Goal: Task Accomplishment & Management: Manage account settings

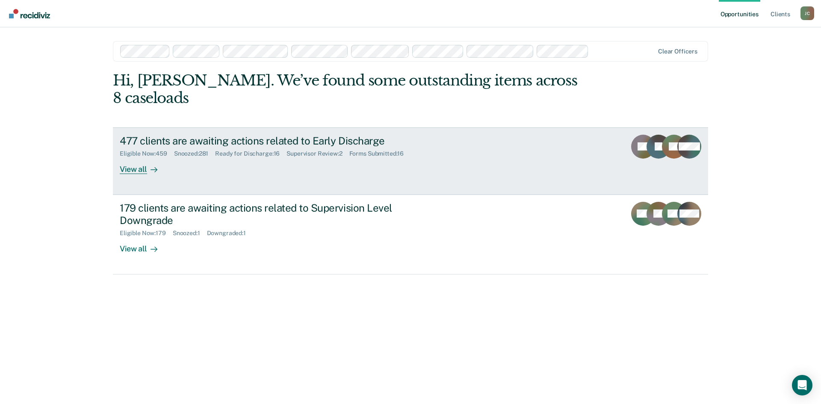
click at [232, 135] on div "477 clients are awaiting actions related to Early Discharge" at bounding box center [270, 141] width 300 height 12
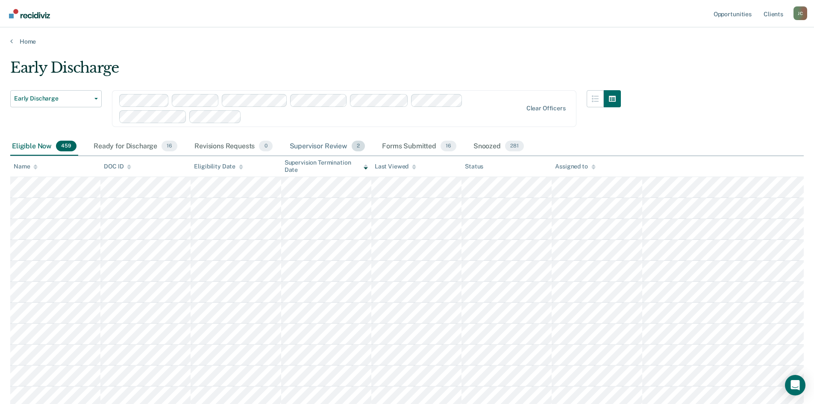
click at [321, 145] on div "Supervisor Review 2" at bounding box center [327, 146] width 79 height 19
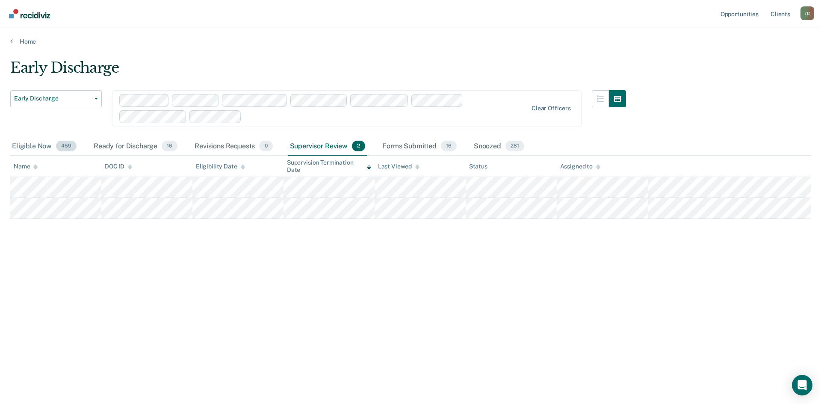
click at [33, 143] on div "Eligible Now 459" at bounding box center [44, 146] width 68 height 19
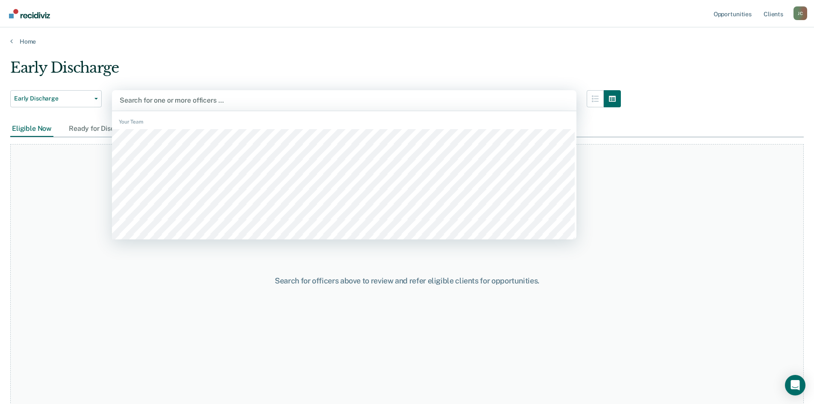
click at [185, 97] on div at bounding box center [344, 100] width 449 height 10
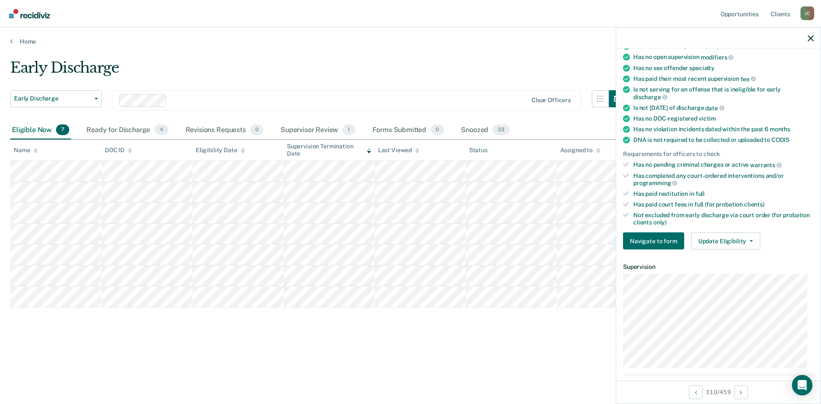
scroll to position [128, 0]
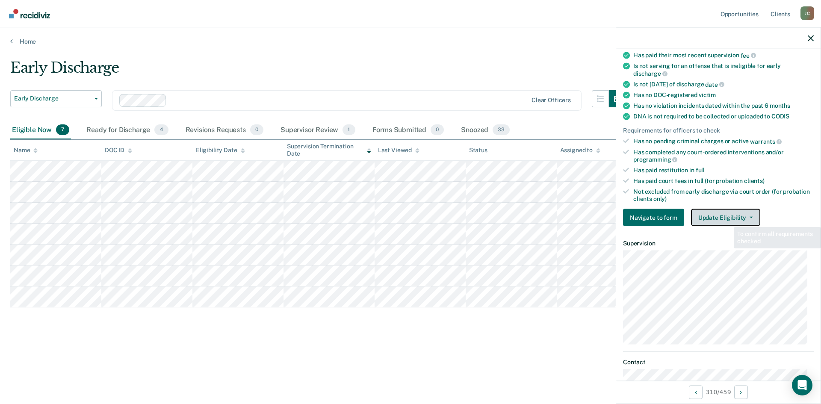
click at [726, 218] on button "Update Eligibility" at bounding box center [725, 217] width 69 height 17
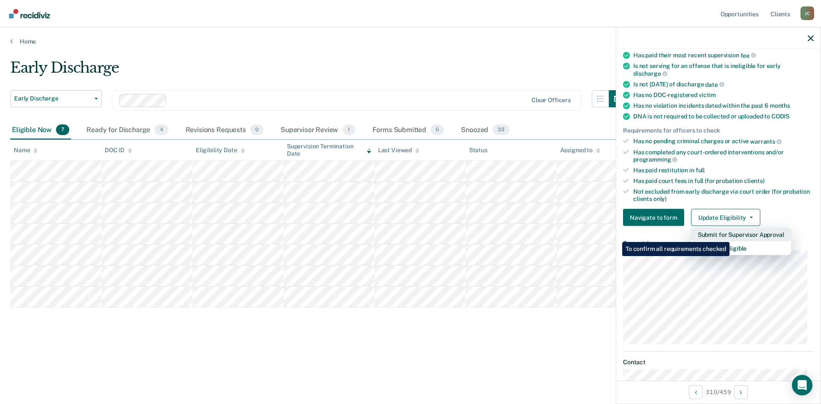
click at [731, 236] on button "Submit for Supervisor Approval" at bounding box center [741, 235] width 100 height 14
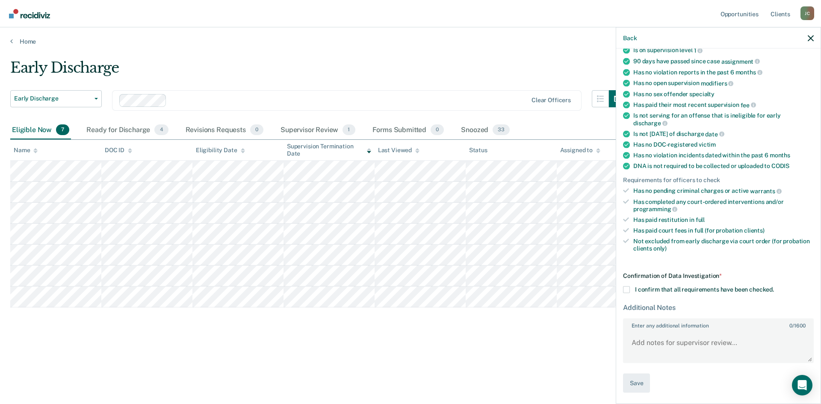
click at [627, 288] on span at bounding box center [626, 289] width 7 height 7
click at [774, 286] on input "I confirm that all requirements have been checked." at bounding box center [774, 286] width 0 height 0
click at [631, 380] on button "Save" at bounding box center [636, 383] width 27 height 19
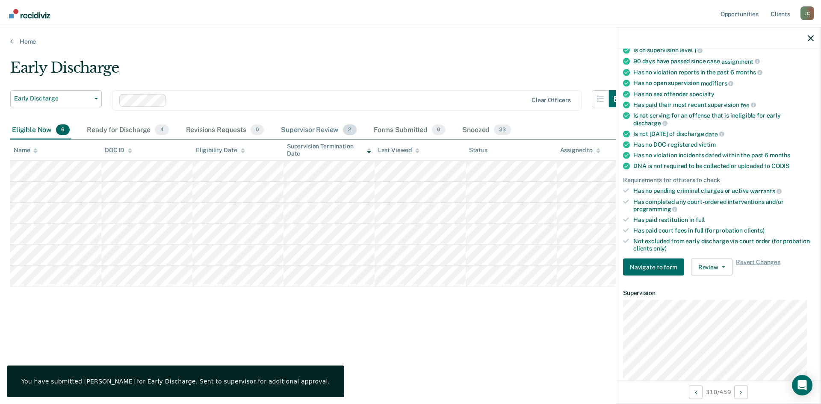
click at [323, 130] on div "Supervisor Review 2" at bounding box center [318, 130] width 79 height 19
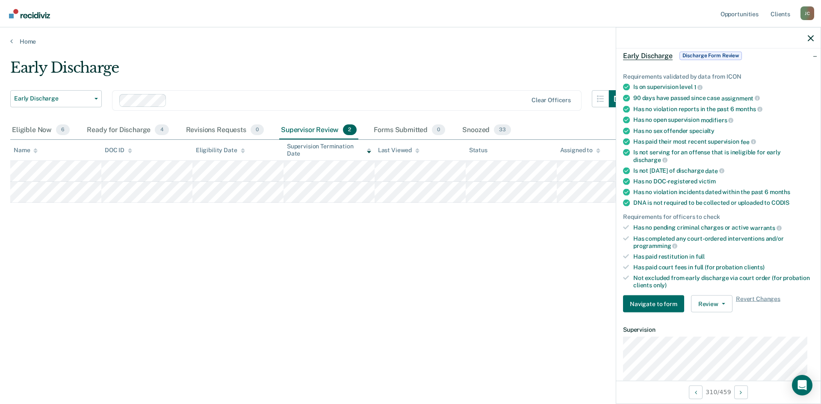
scroll to position [0, 0]
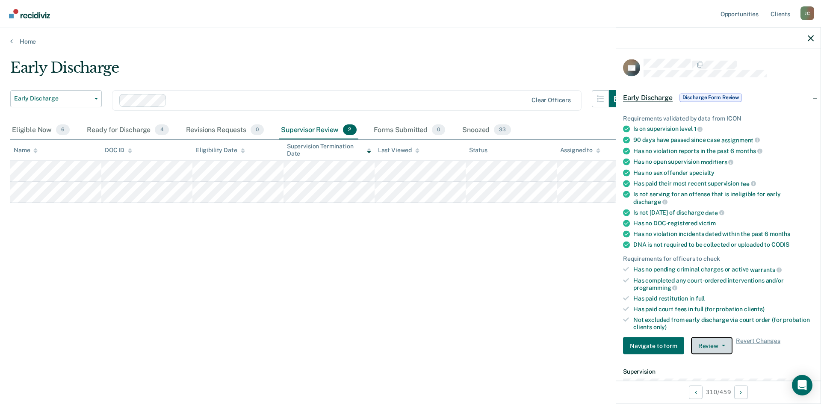
click at [700, 344] on button "Review" at bounding box center [711, 345] width 41 height 17
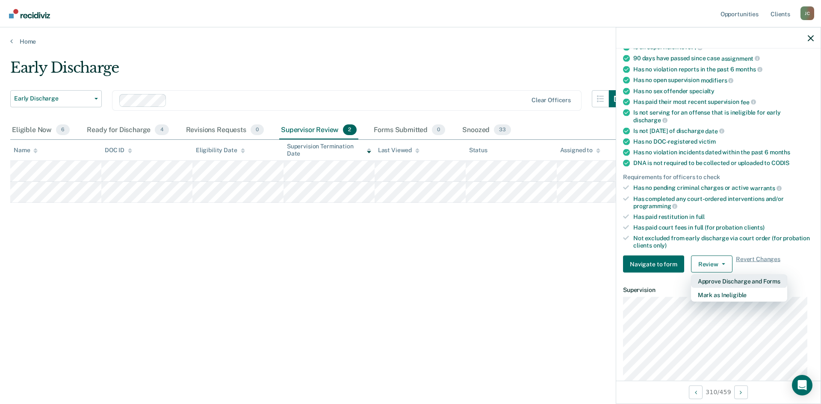
scroll to position [85, 0]
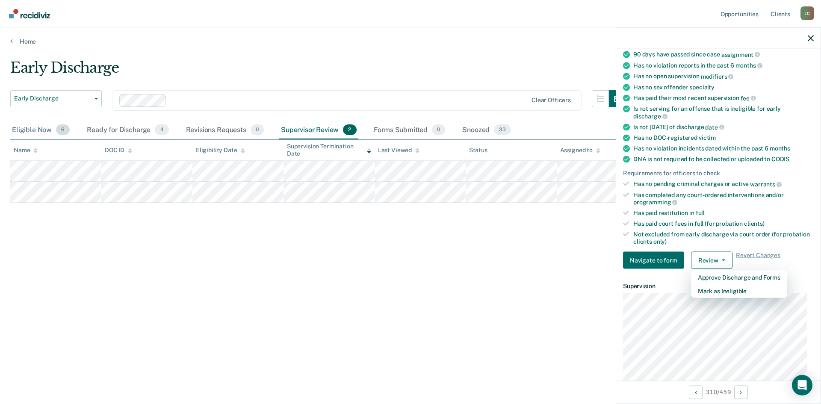
click at [26, 130] on div "Eligible Now 6" at bounding box center [40, 130] width 61 height 19
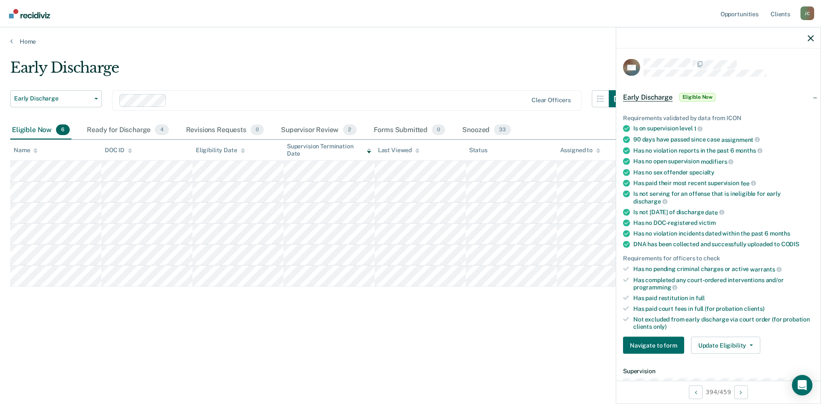
scroll to position [0, 0]
click at [256, 315] on div "Early Discharge Early Discharge Early Discharge Supervision Level Downgrade Cle…" at bounding box center [410, 199] width 800 height 281
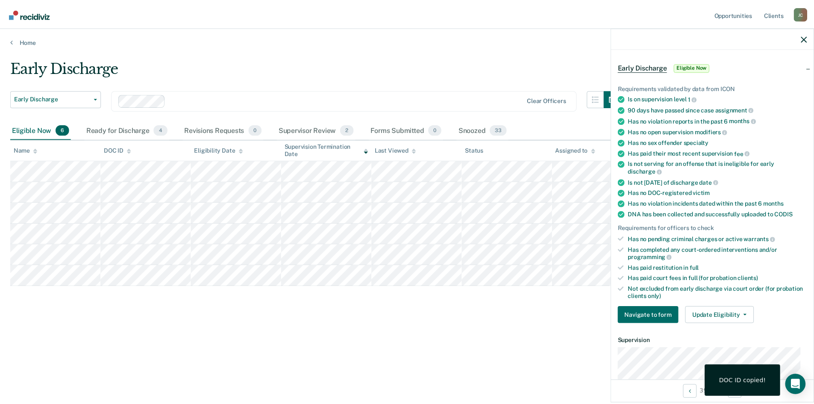
scroll to position [85, 0]
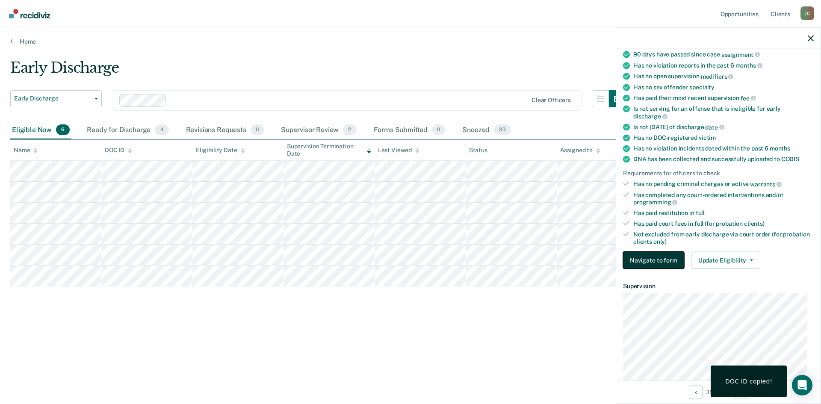
click at [666, 259] on button "Navigate to form" at bounding box center [653, 260] width 61 height 17
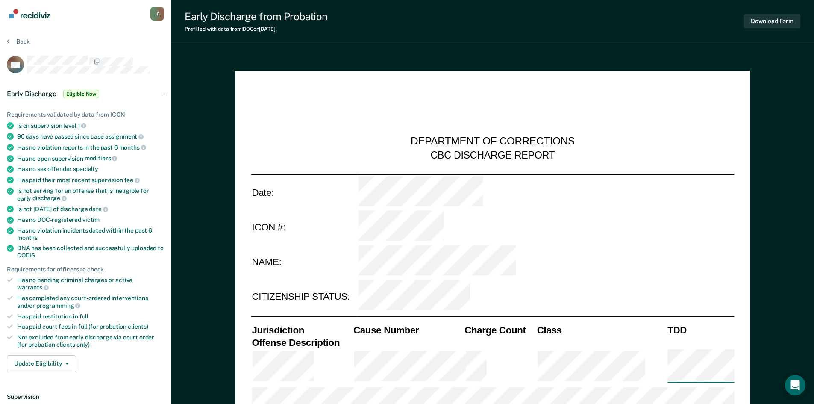
type textarea "x"
click at [14, 42] on button "Back" at bounding box center [18, 42] width 23 height 8
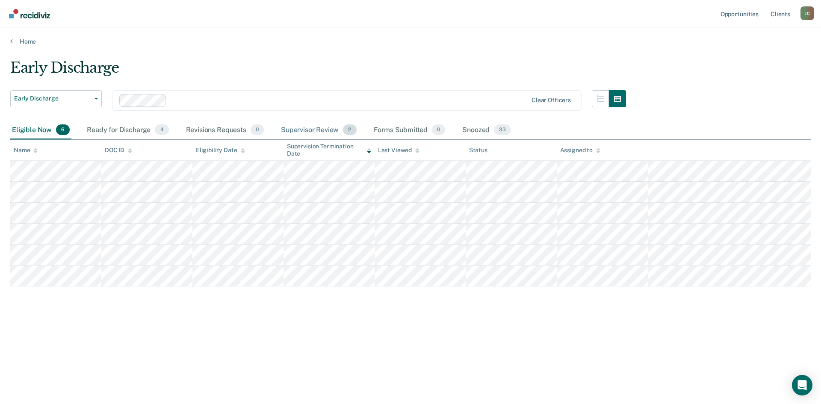
click at [300, 126] on div "Supervisor Review 2" at bounding box center [318, 130] width 79 height 19
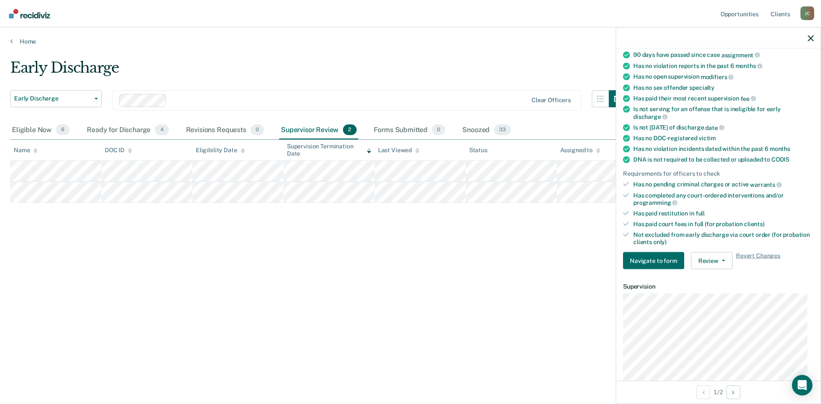
scroll to position [85, 0]
click at [705, 262] on button "Review" at bounding box center [711, 260] width 41 height 17
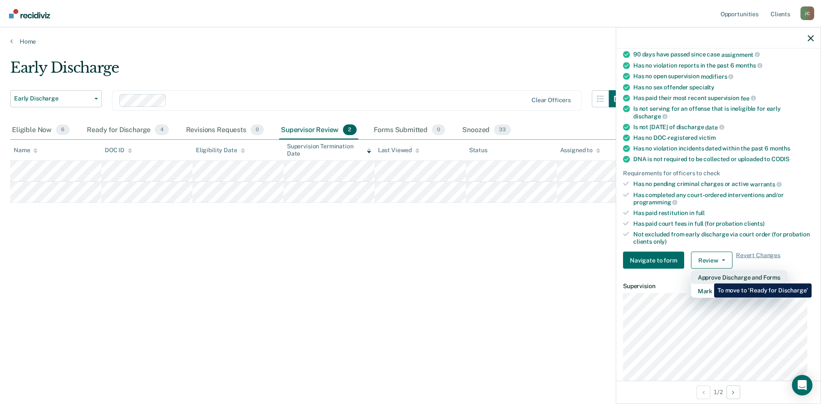
click at [707, 277] on button "Approve Discharge and Forms" at bounding box center [739, 278] width 96 height 14
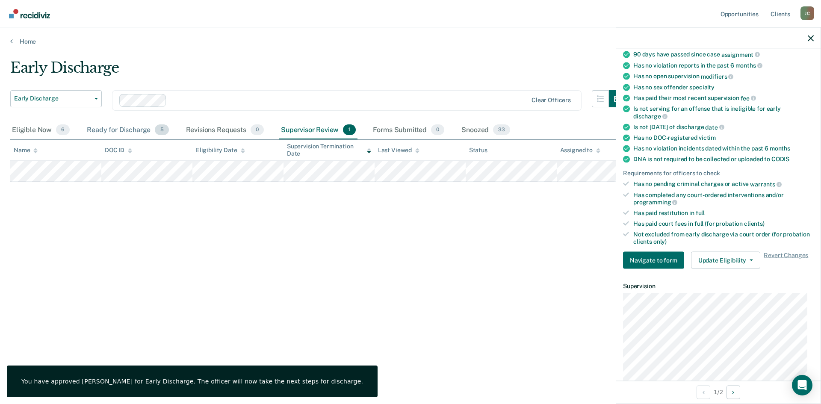
click at [116, 128] on div "Ready for Discharge 5" at bounding box center [127, 130] width 85 height 19
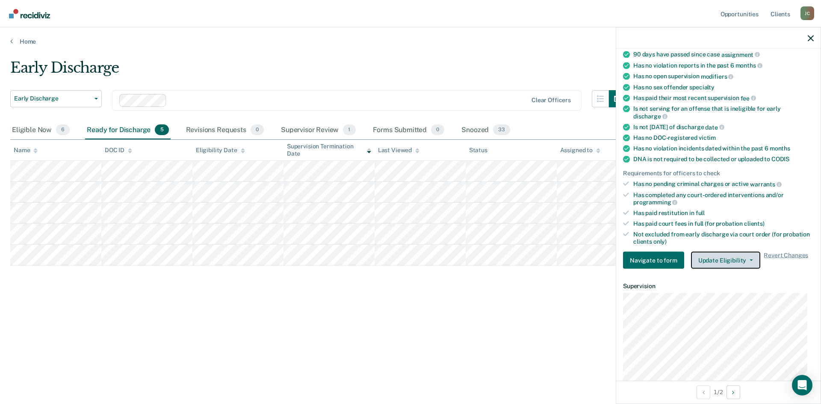
click at [729, 259] on button "Update Eligibility" at bounding box center [725, 260] width 69 height 17
click at [402, 293] on div "Early Discharge Early Discharge Early Discharge Supervision Level Downgrade Cle…" at bounding box center [410, 199] width 800 height 281
click at [316, 50] on main "Early Discharge Early Discharge Early Discharge Supervision Level Downgrade Cle…" at bounding box center [410, 223] width 821 height 356
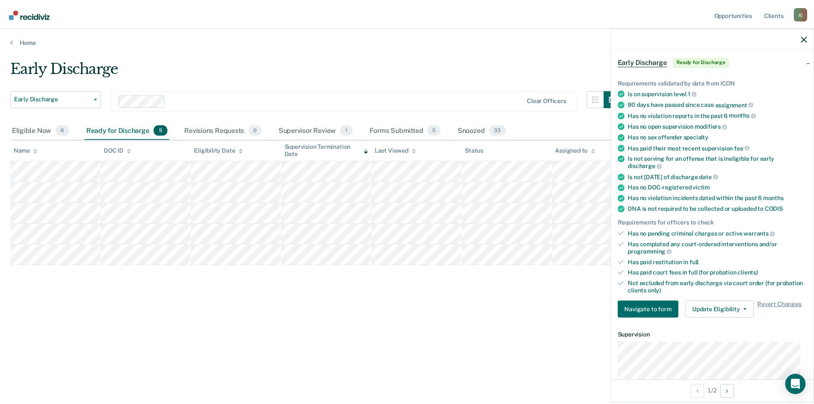
scroll to position [0, 0]
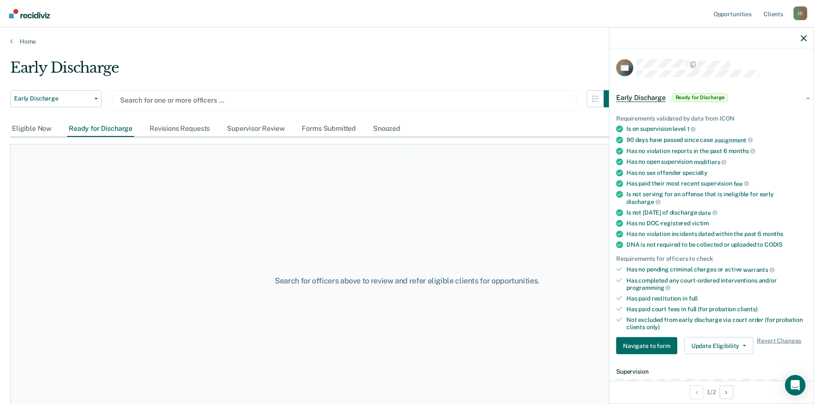
click at [196, 100] on div at bounding box center [344, 100] width 448 height 10
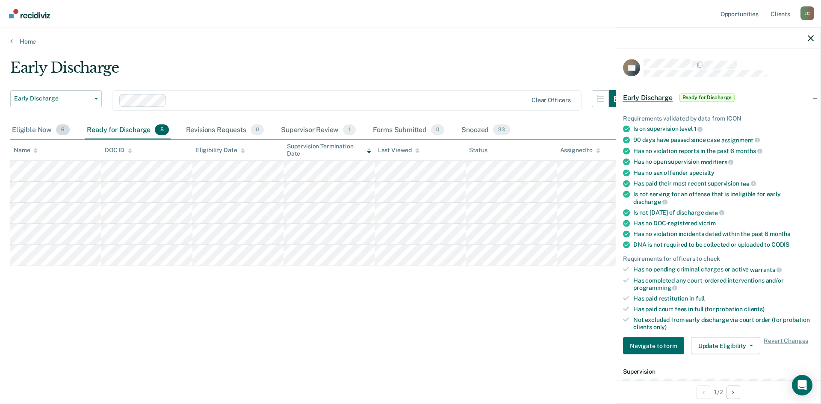
click at [42, 129] on div "Eligible Now 6" at bounding box center [40, 130] width 61 height 19
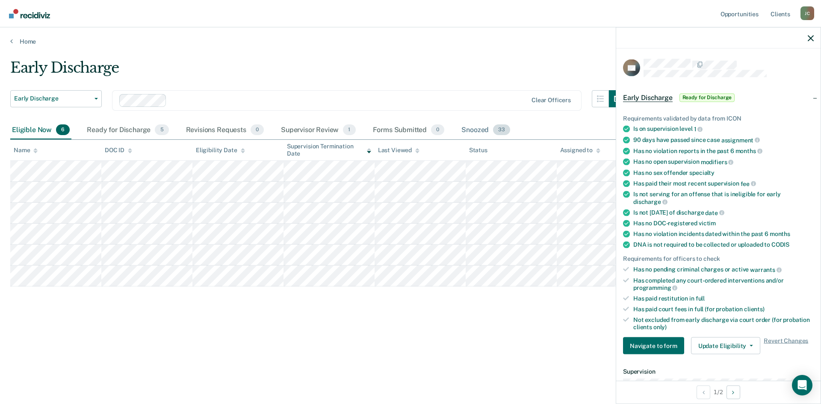
click at [484, 127] on div "Snoozed 33" at bounding box center [486, 130] width 52 height 19
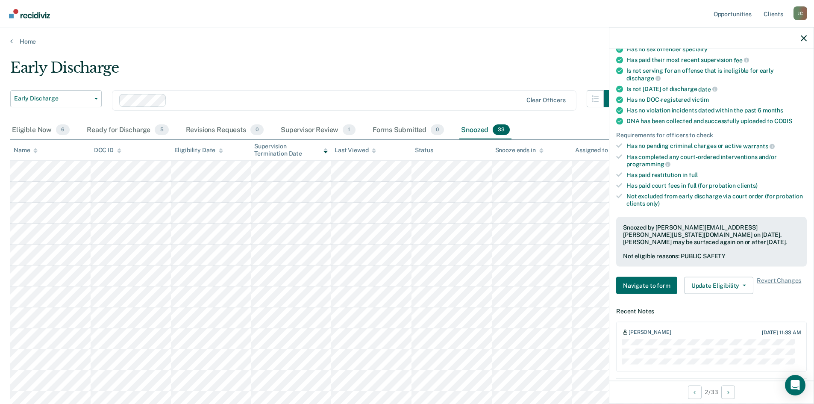
scroll to position [214, 0]
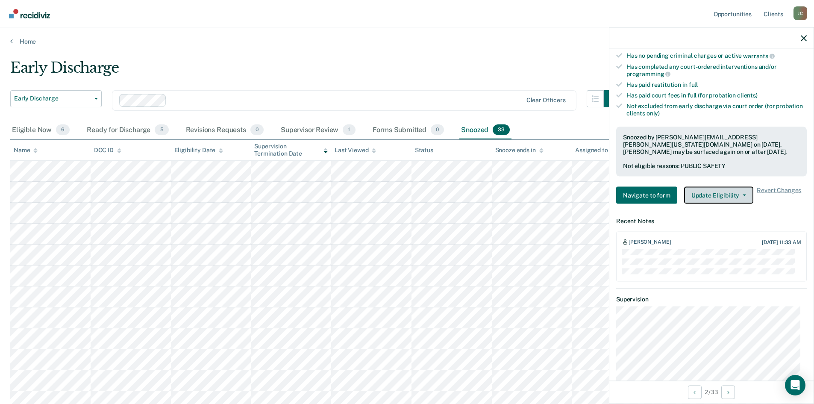
click at [708, 194] on button "Update Eligibility" at bounding box center [718, 195] width 69 height 17
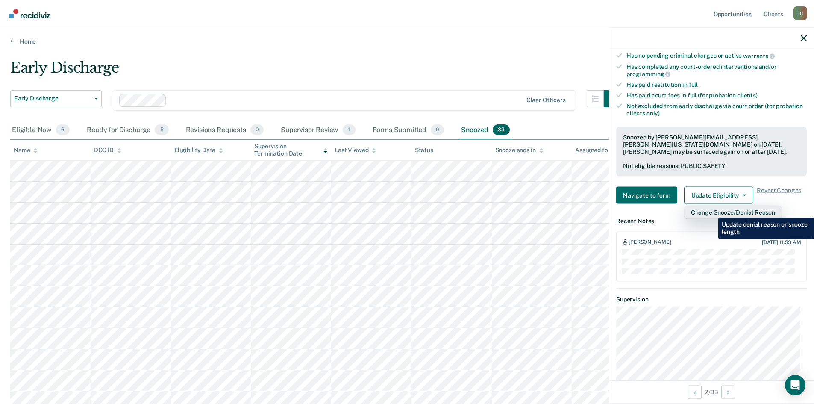
click at [712, 211] on button "Change Snooze/Denial Reason" at bounding box center [733, 213] width 98 height 14
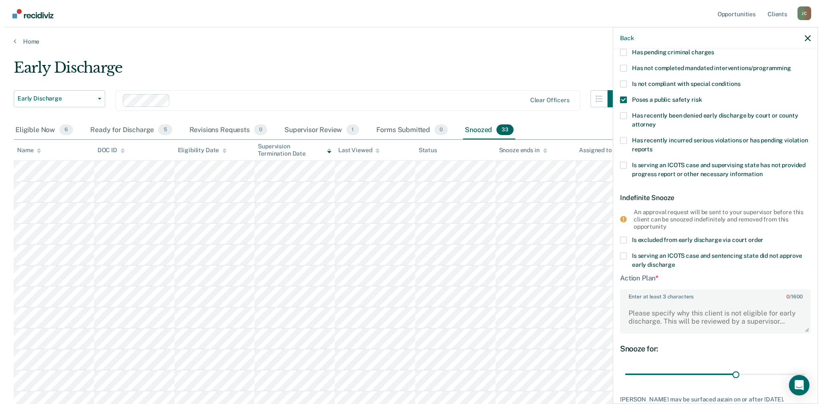
scroll to position [91, 0]
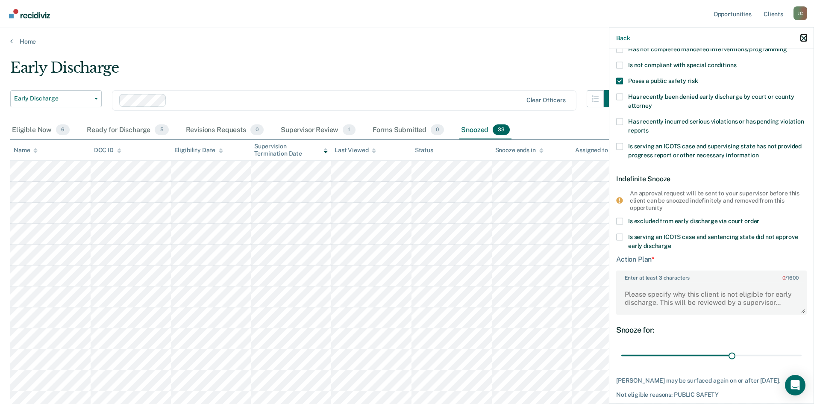
drag, startPoint x: 804, startPoint y: 38, endPoint x: 796, endPoint y: 48, distance: 13.2
click at [804, 38] on icon "button" at bounding box center [804, 38] width 6 height 6
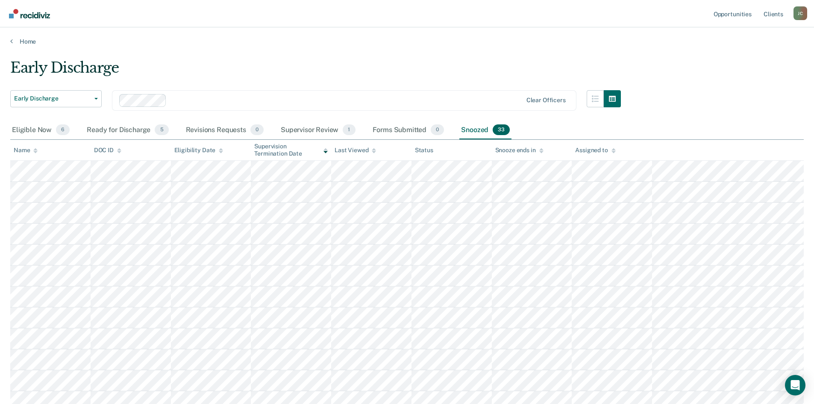
click at [31, 131] on div "Eligible Now 6" at bounding box center [40, 130] width 61 height 19
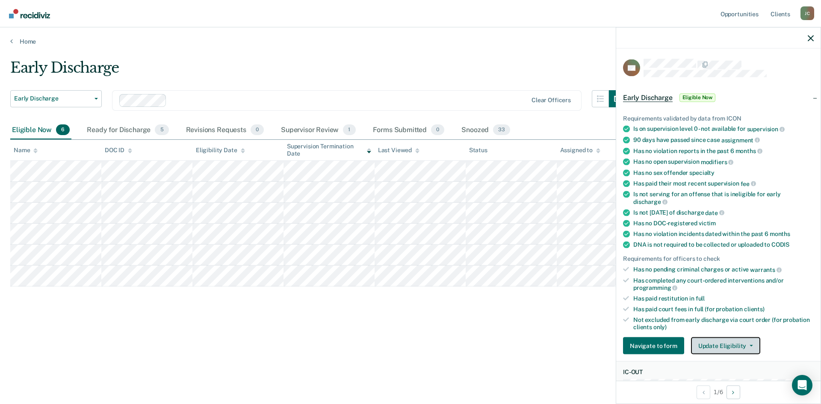
click at [715, 341] on button "Update Eligibility" at bounding box center [725, 345] width 69 height 17
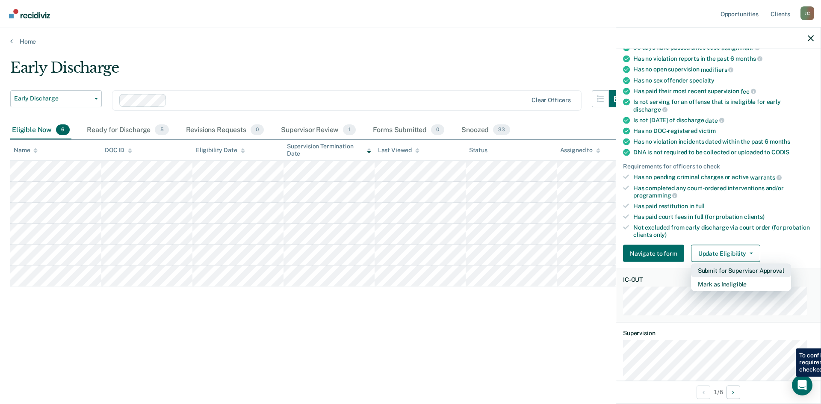
scroll to position [128, 0]
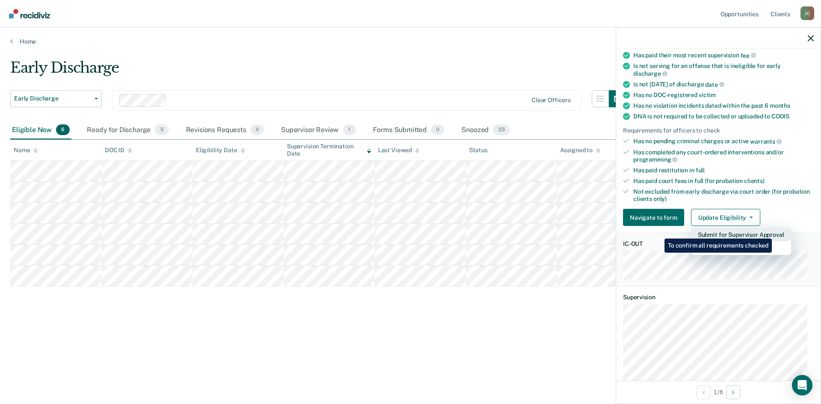
click at [773, 232] on button "Submit for Supervisor Approval" at bounding box center [741, 235] width 100 height 14
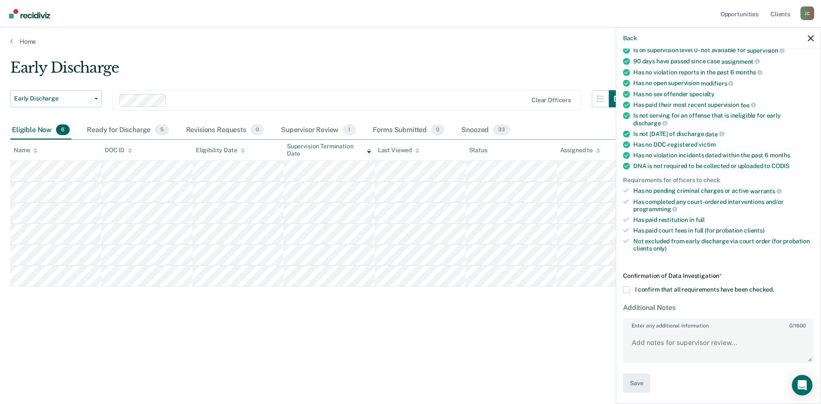
click at [625, 287] on span at bounding box center [626, 289] width 7 height 7
click at [774, 286] on input "I confirm that all requirements have been checked." at bounding box center [774, 286] width 0 height 0
click at [642, 387] on button "Save" at bounding box center [636, 383] width 27 height 19
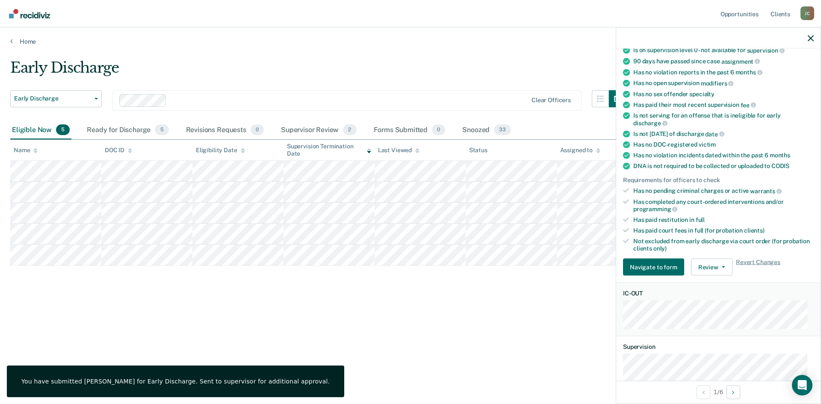
click at [350, 339] on div "Early Discharge Early Discharge Early Discharge Supervision Level Downgrade Cle…" at bounding box center [410, 199] width 800 height 281
click at [752, 260] on span "Revert Changes" at bounding box center [758, 267] width 44 height 17
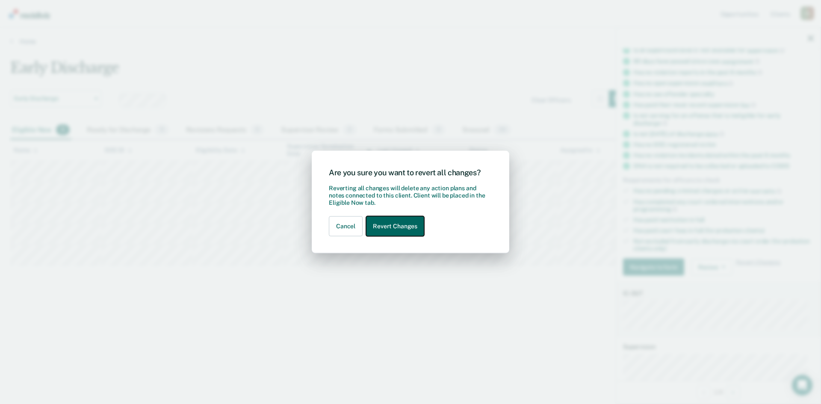
click at [412, 226] on button "Revert Changes" at bounding box center [395, 226] width 58 height 20
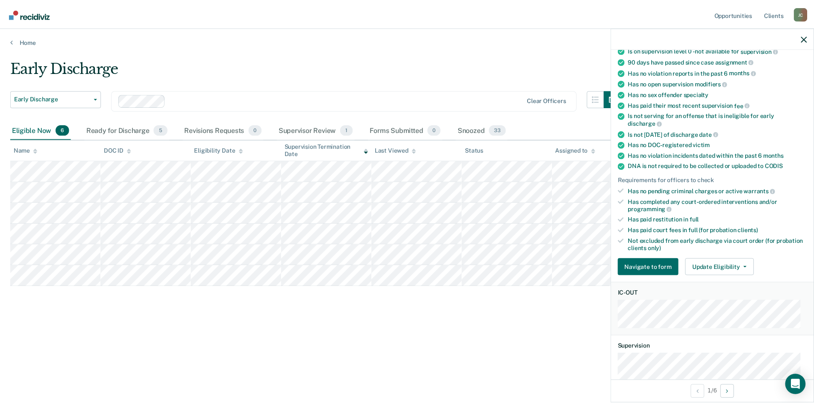
scroll to position [0, 0]
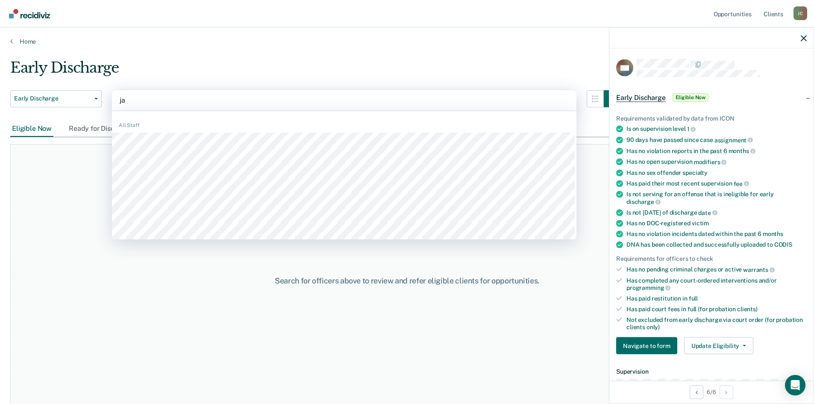
type input "jad"
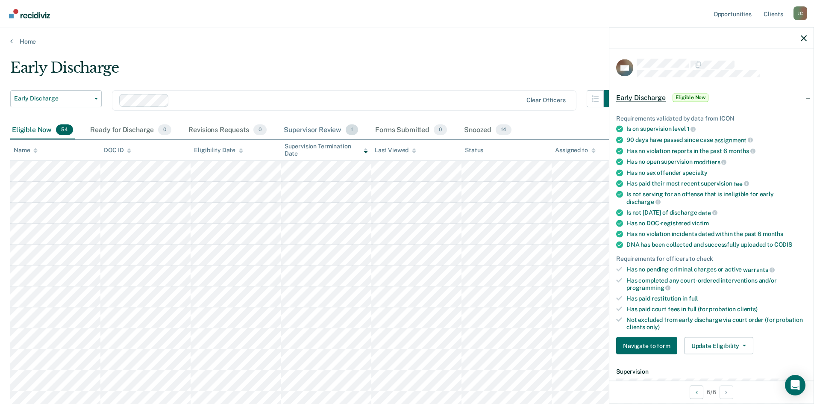
click at [328, 129] on div "Supervisor Review 1" at bounding box center [321, 130] width 78 height 19
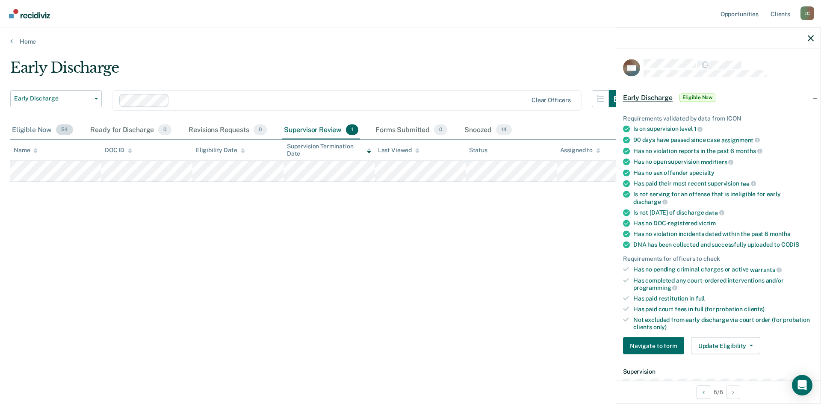
click at [20, 129] on div "Eligible Now 54" at bounding box center [42, 130] width 65 height 19
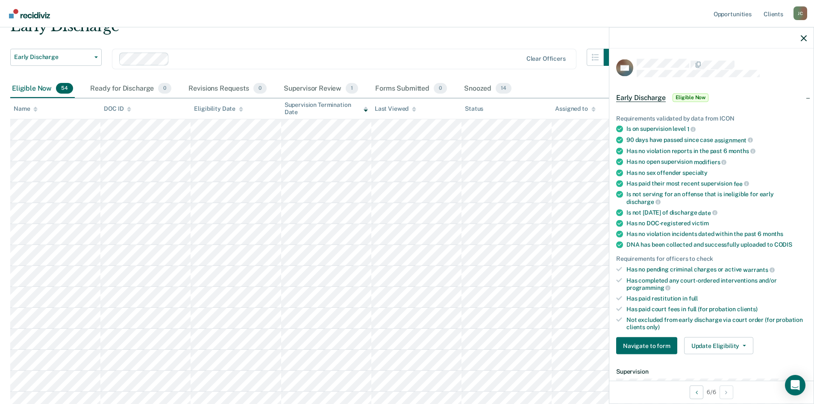
scroll to position [43, 0]
click at [803, 41] on icon "button" at bounding box center [804, 38] width 6 height 6
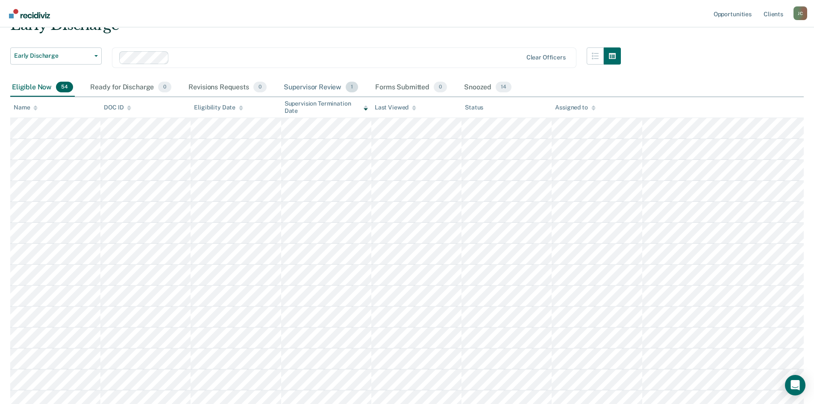
click at [308, 84] on div "Supervisor Review 1" at bounding box center [321, 87] width 78 height 19
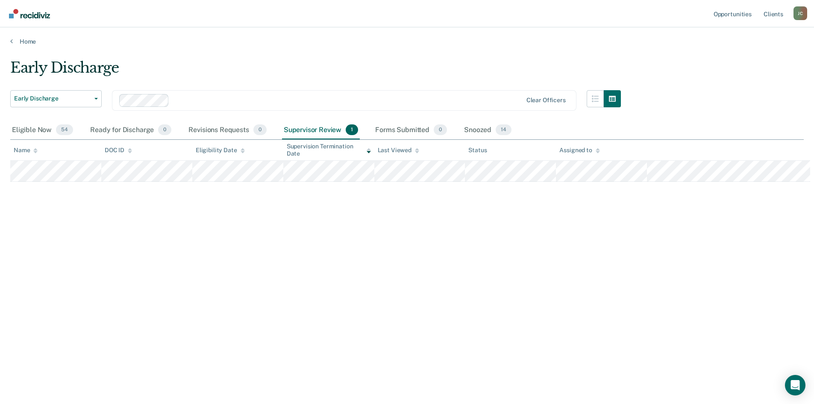
scroll to position [0, 0]
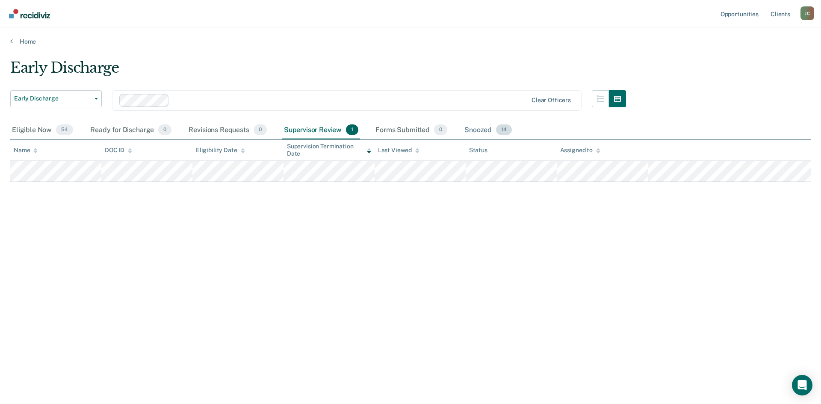
click at [483, 129] on div "Snoozed 14" at bounding box center [488, 130] width 51 height 19
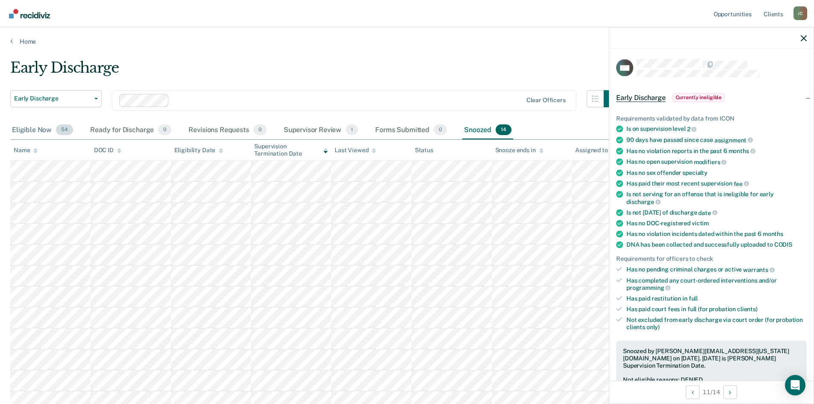
click at [35, 131] on div "Eligible Now 54" at bounding box center [42, 130] width 65 height 19
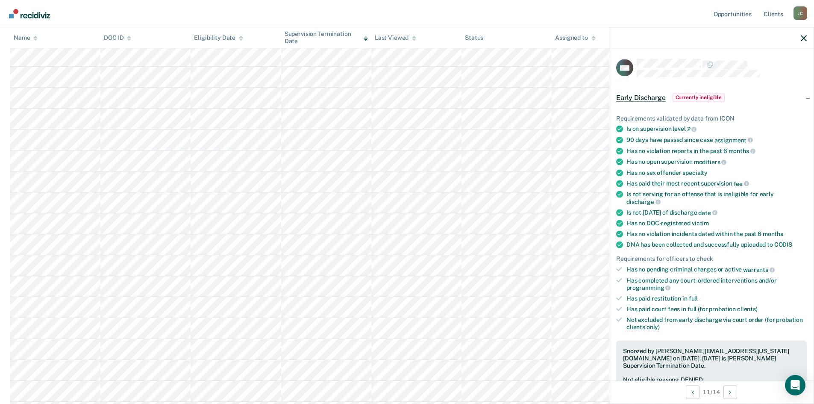
scroll to position [470, 0]
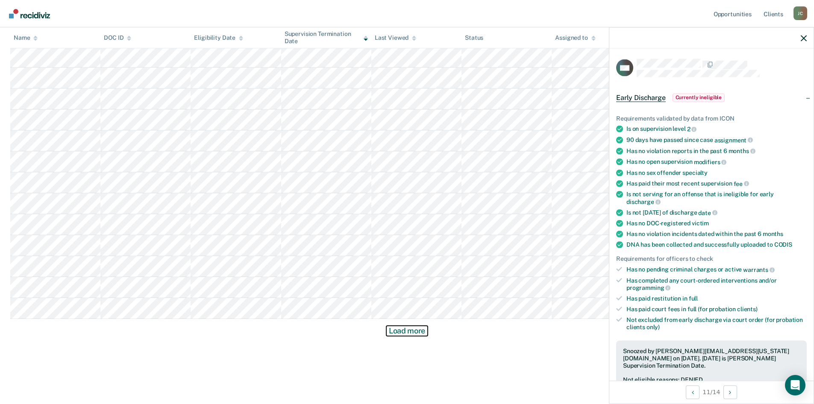
click at [407, 335] on button "Load more" at bounding box center [406, 331] width 41 height 10
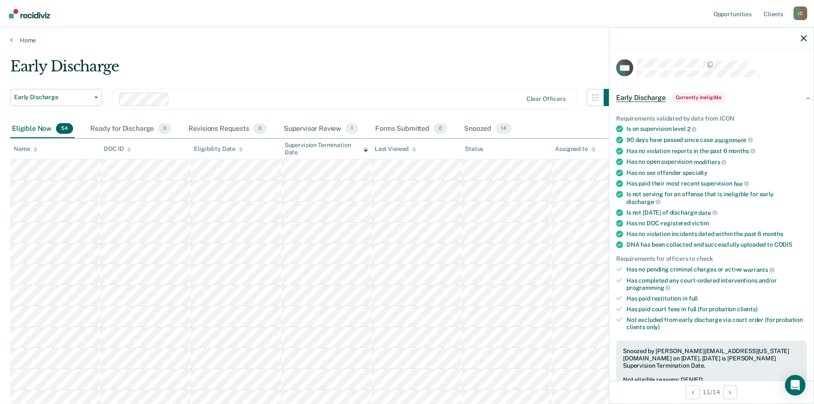
scroll to position [0, 0]
click at [241, 151] on icon at bounding box center [241, 152] width 4 height 2
click at [239, 148] on icon at bounding box center [241, 151] width 4 height 6
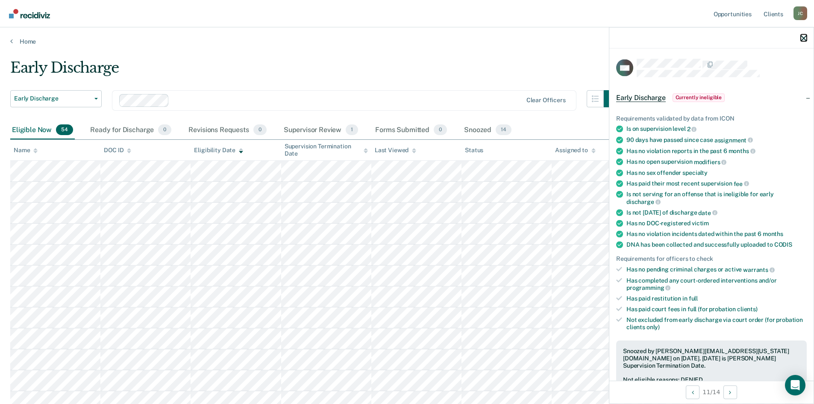
click at [804, 39] on icon "button" at bounding box center [804, 38] width 6 height 6
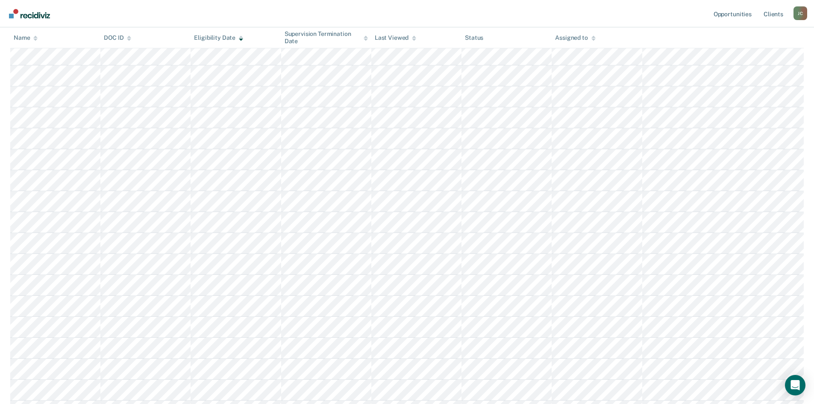
scroll to position [470, 0]
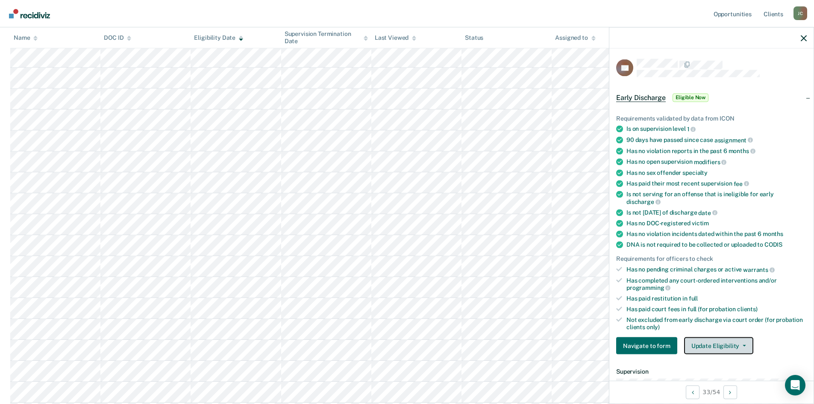
click at [731, 344] on button "Update Eligibility" at bounding box center [718, 345] width 69 height 17
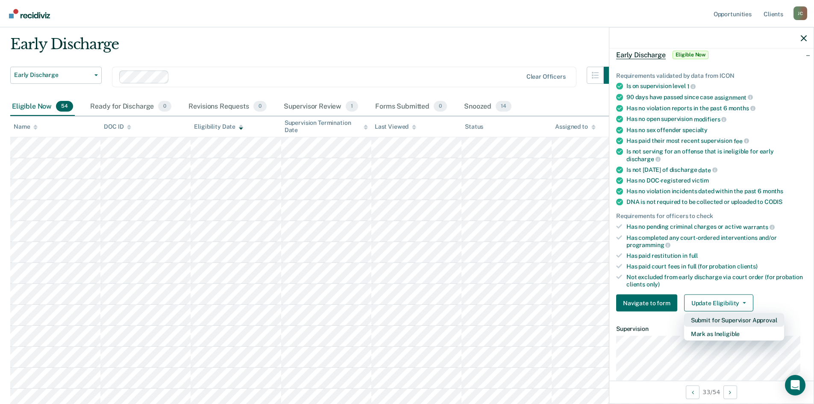
scroll to position [0, 0]
